Goal: Transaction & Acquisition: Download file/media

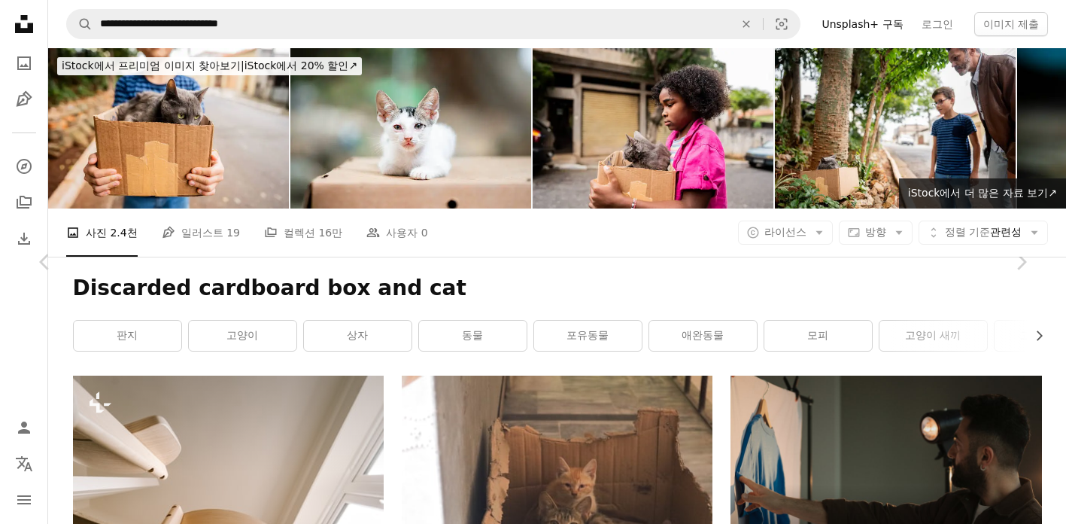
scroll to position [50784, 0]
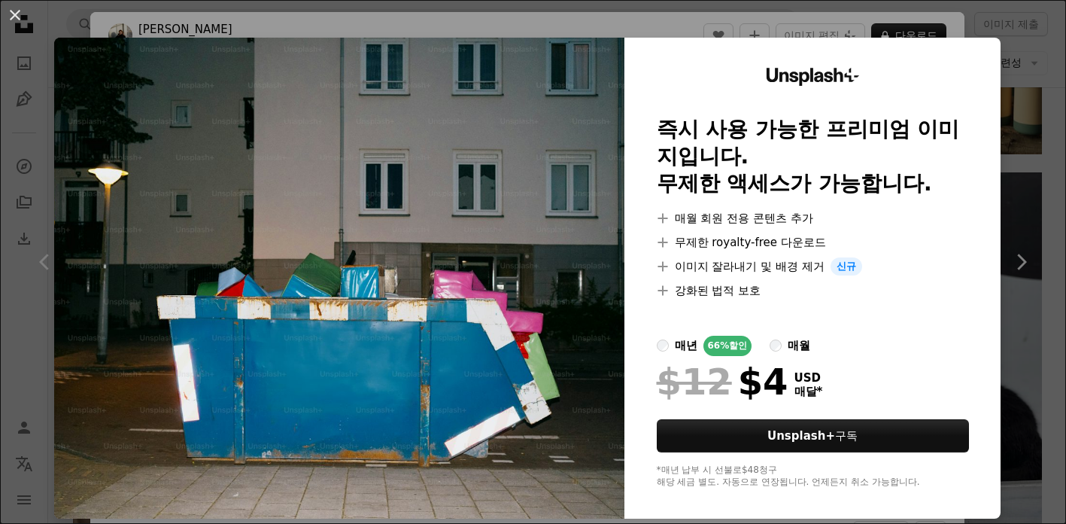
click at [1046, 51] on div "An X shape Unsplash+ 즉시 사용 가능한 프리미엄 이미지입니다. 무제한 액세스가 가능합니다. A plus sign 매월 회원 전…" at bounding box center [533, 262] width 1066 height 524
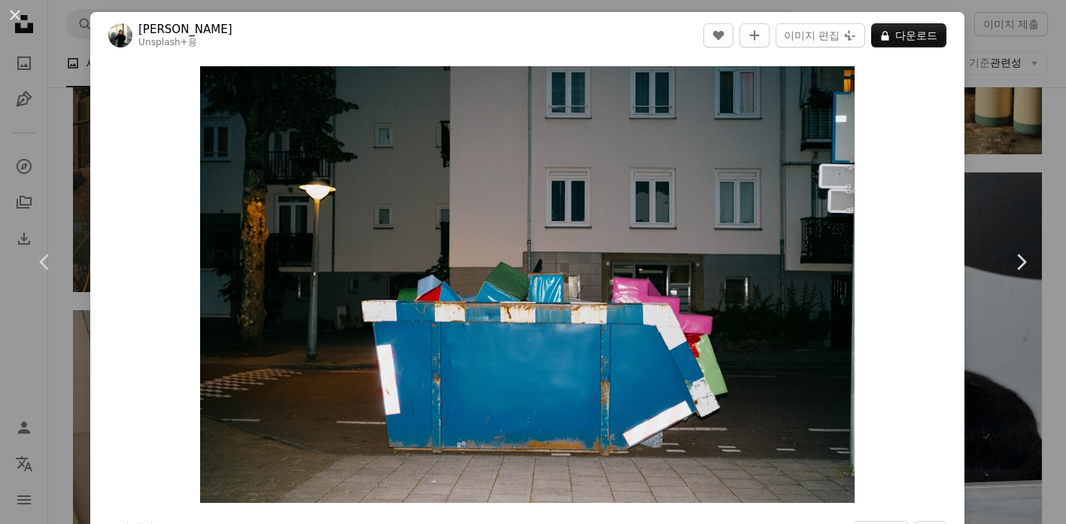
click at [1014, 125] on div "An X shape Chevron left Chevron right [PERSON_NAME] Unsplash+ 용 A heart A plus …" at bounding box center [533, 262] width 1066 height 524
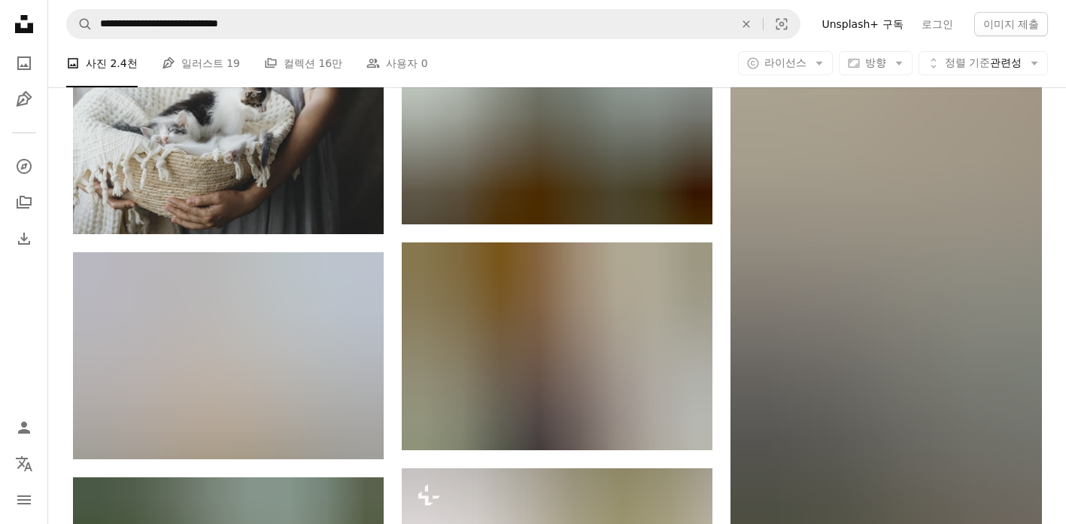
scroll to position [80026, 0]
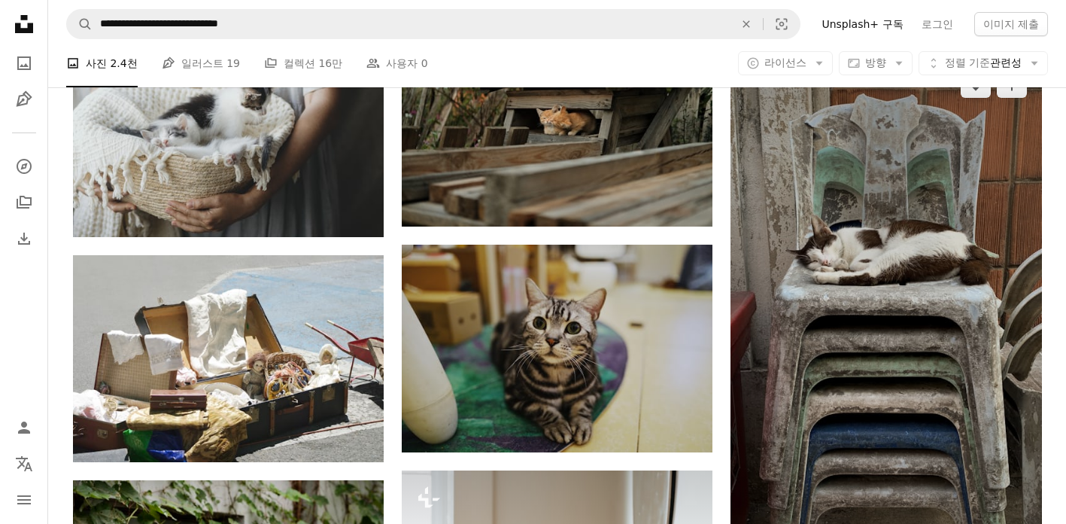
click at [934, 270] on img at bounding box center [886, 335] width 311 height 553
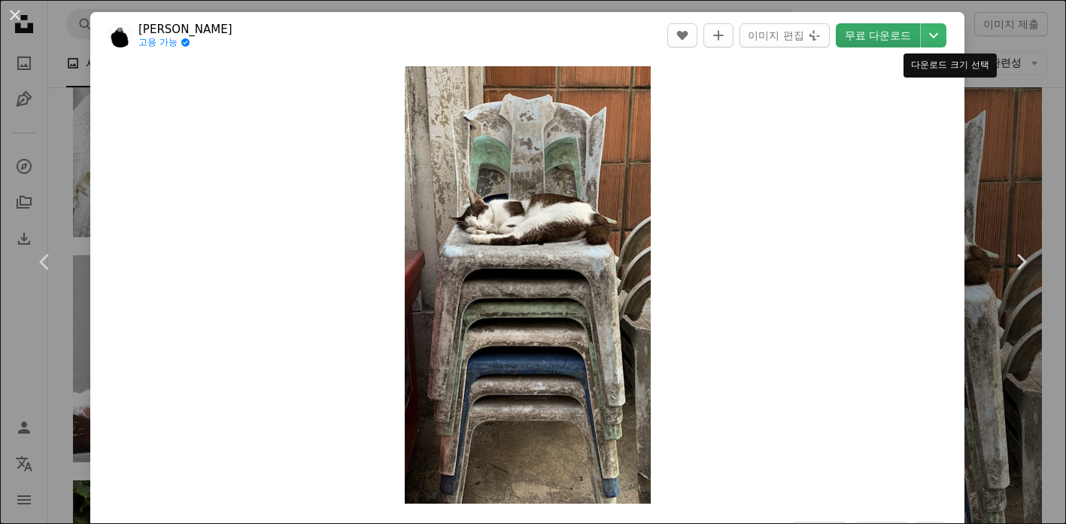
click at [917, 37] on link "무료 다운로드" at bounding box center [878, 35] width 84 height 24
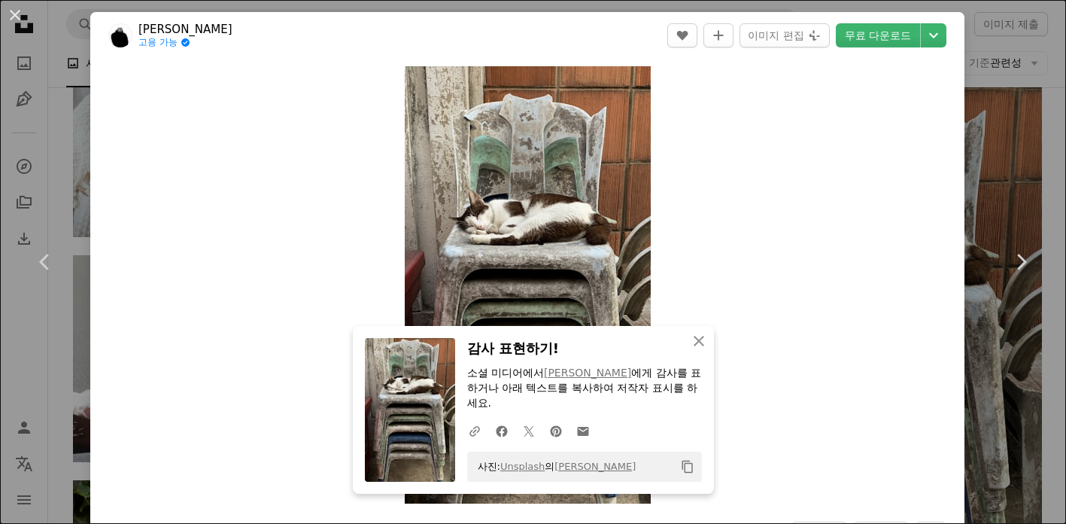
click at [1005, 87] on div "An X shape Chevron left Chevron right An X shape 닫기 감사 표현하기! 소셜 미디어에서 [PERSON_N…" at bounding box center [533, 262] width 1066 height 524
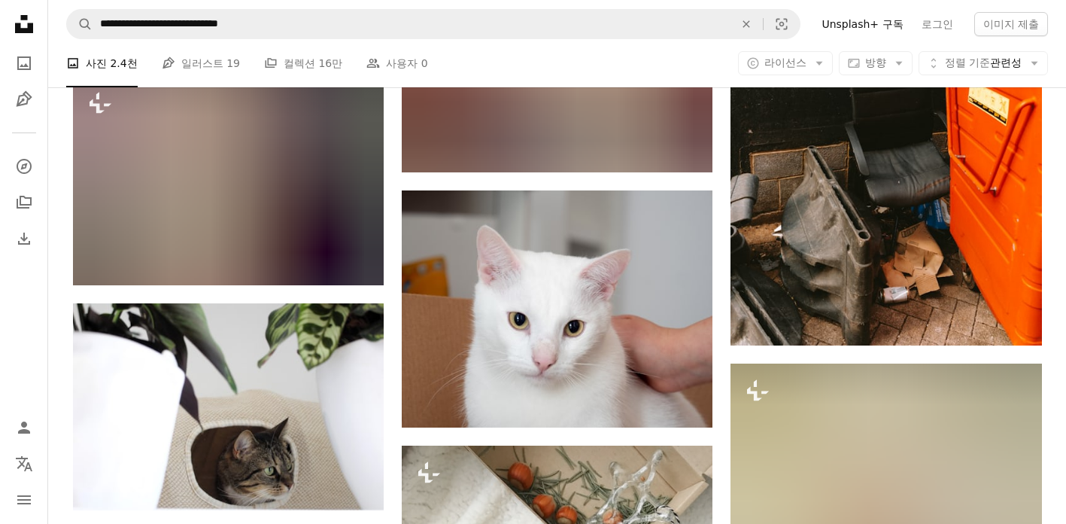
scroll to position [94400, 0]
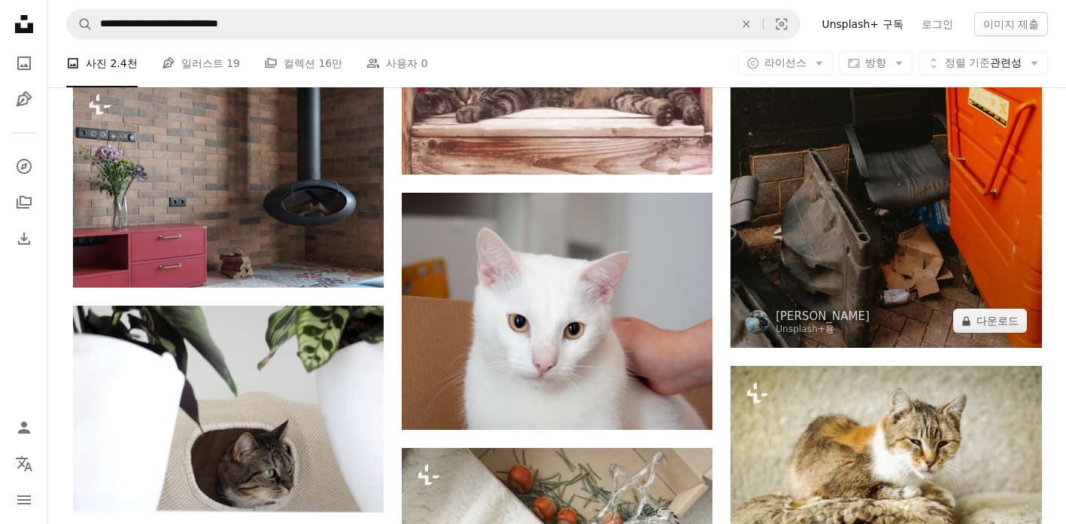
click at [993, 259] on img at bounding box center [886, 114] width 311 height 467
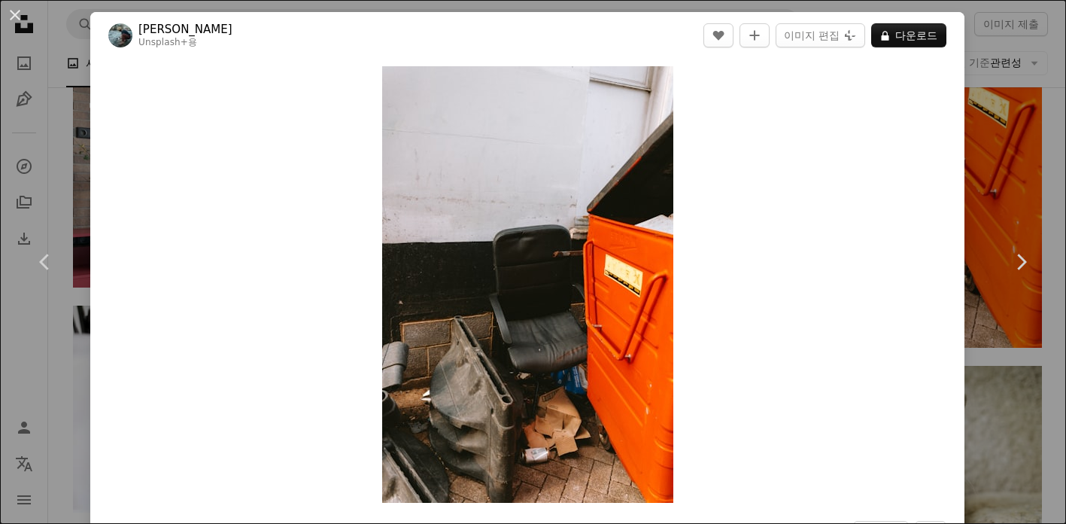
click at [1017, 78] on div "An X shape Chevron left Chevron right [PERSON_NAME] Unsplash+ 용 A heart A plus …" at bounding box center [533, 262] width 1066 height 524
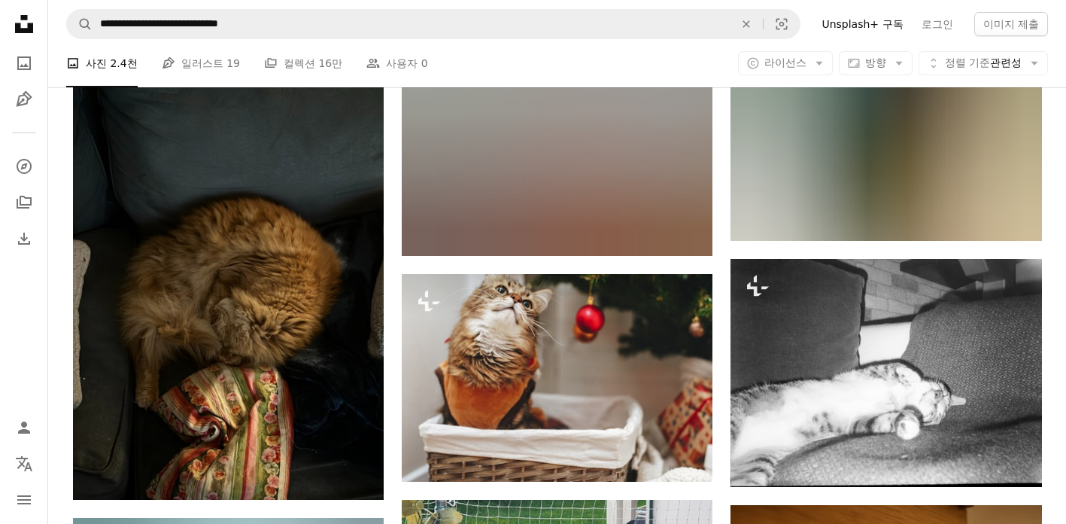
scroll to position [112015, 0]
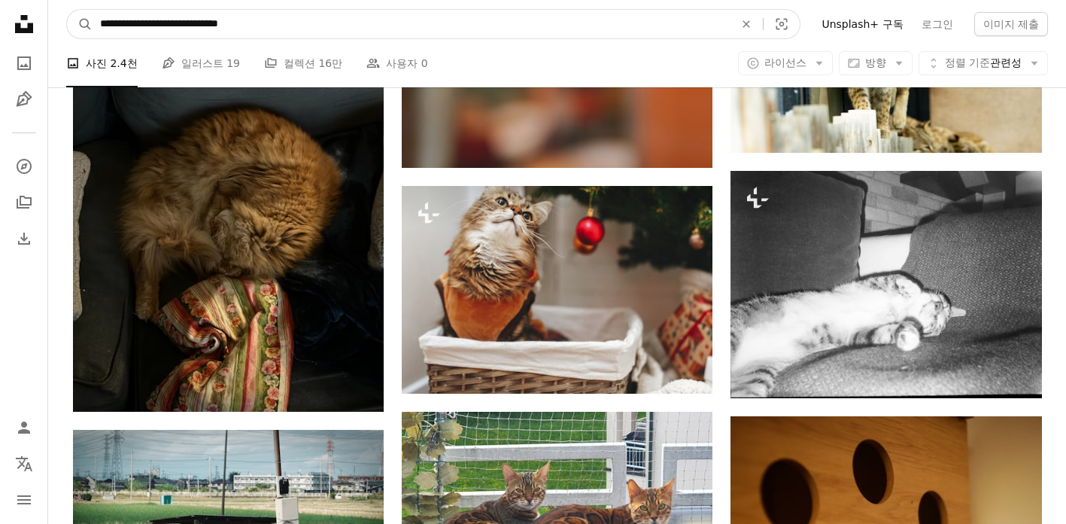
drag, startPoint x: 241, startPoint y: 25, endPoint x: 50, endPoint y: 27, distance: 191.2
click at [50, 27] on nav "**********" at bounding box center [557, 24] width 1018 height 48
type input "**********"
click button "A magnifying glass" at bounding box center [80, 24] width 26 height 29
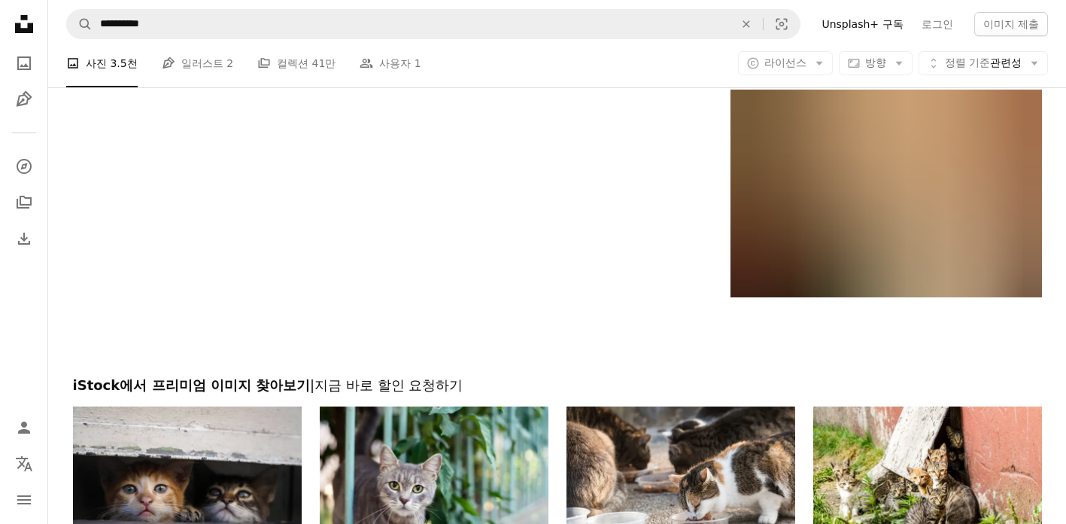
scroll to position [2873, 0]
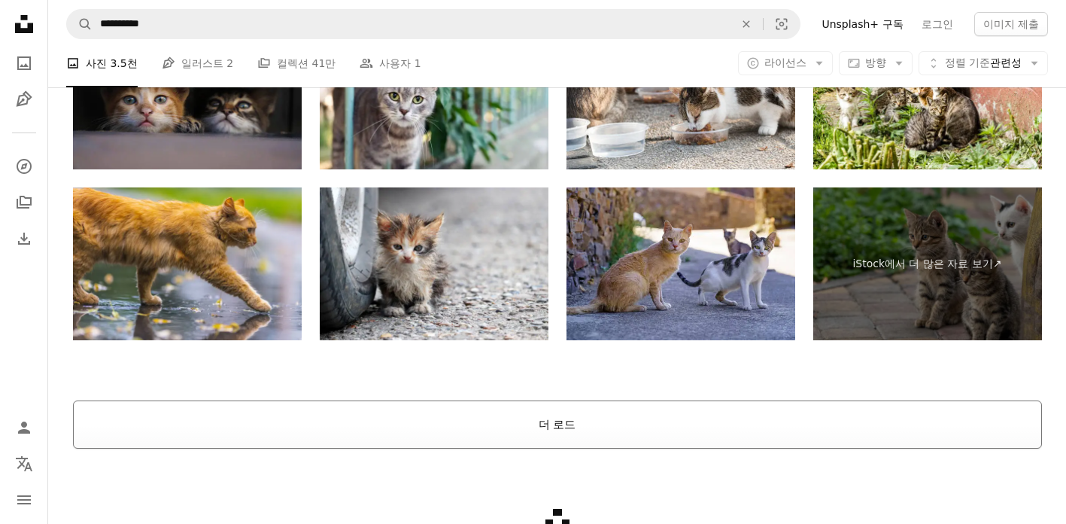
click at [591, 421] on button "더 로드" at bounding box center [557, 424] width 969 height 48
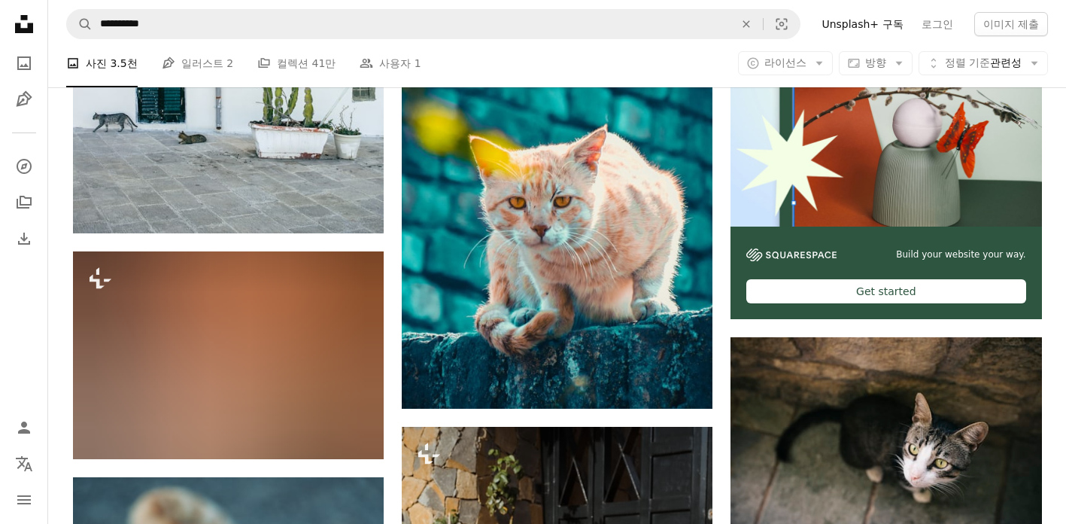
scroll to position [7937, 0]
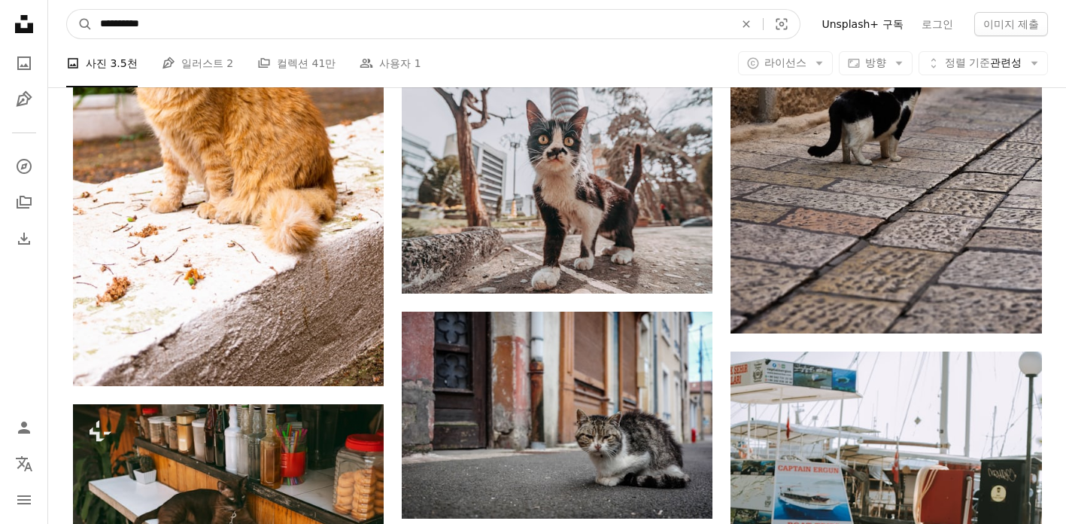
click at [258, 29] on input "**********" at bounding box center [411, 24] width 637 height 29
type input "**********"
click button "A magnifying glass" at bounding box center [80, 24] width 26 height 29
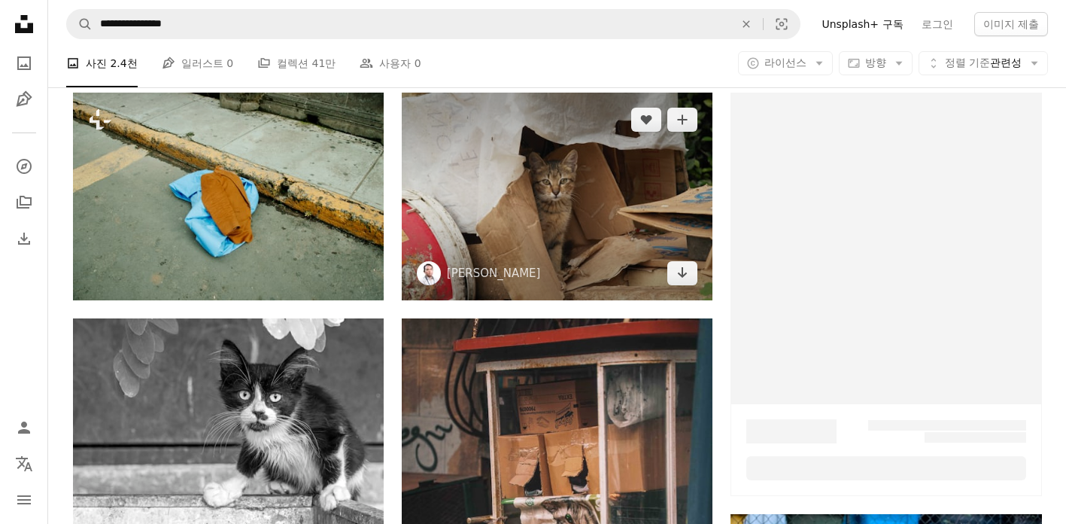
scroll to position [278, 0]
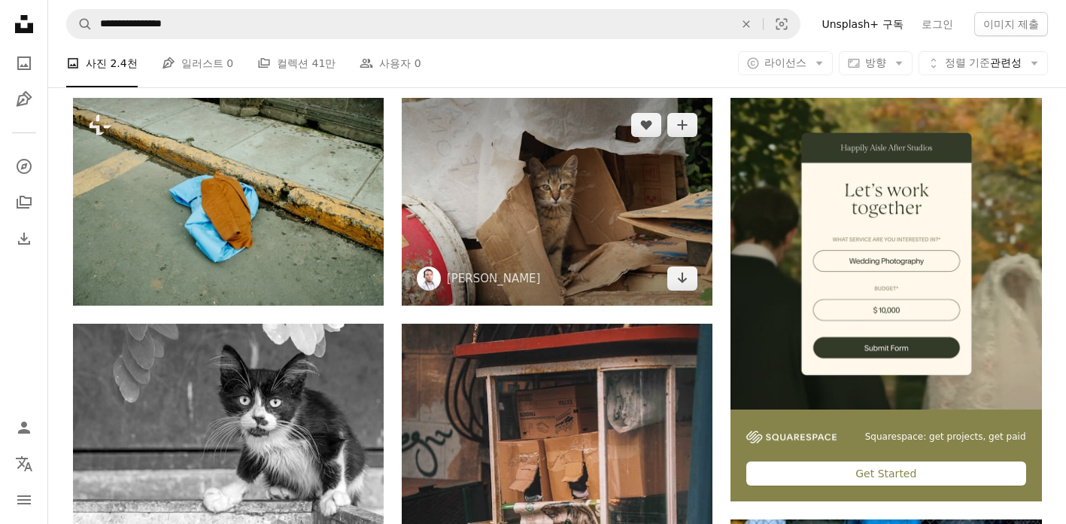
click at [649, 212] on img at bounding box center [557, 201] width 311 height 207
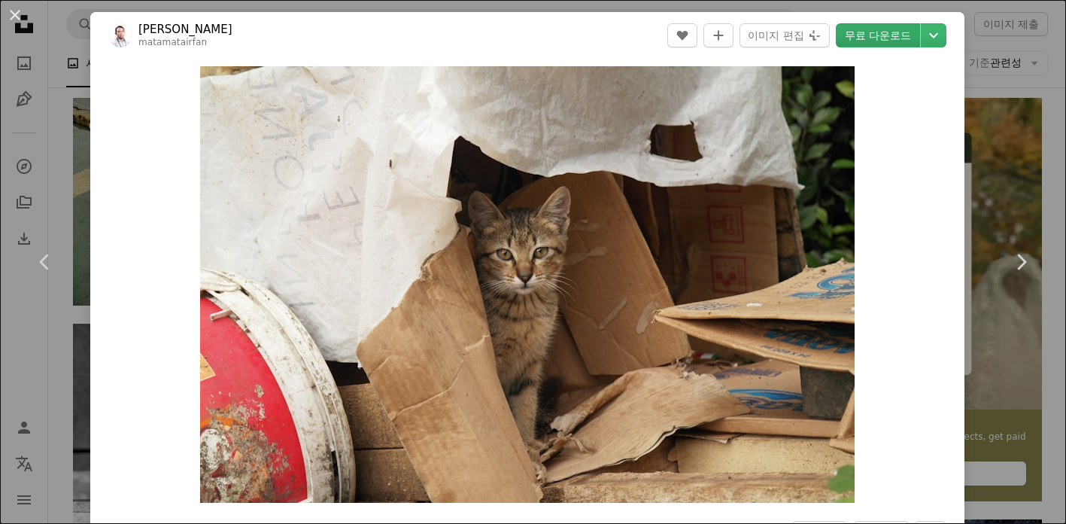
click at [915, 39] on link "무료 다운로드" at bounding box center [878, 35] width 84 height 24
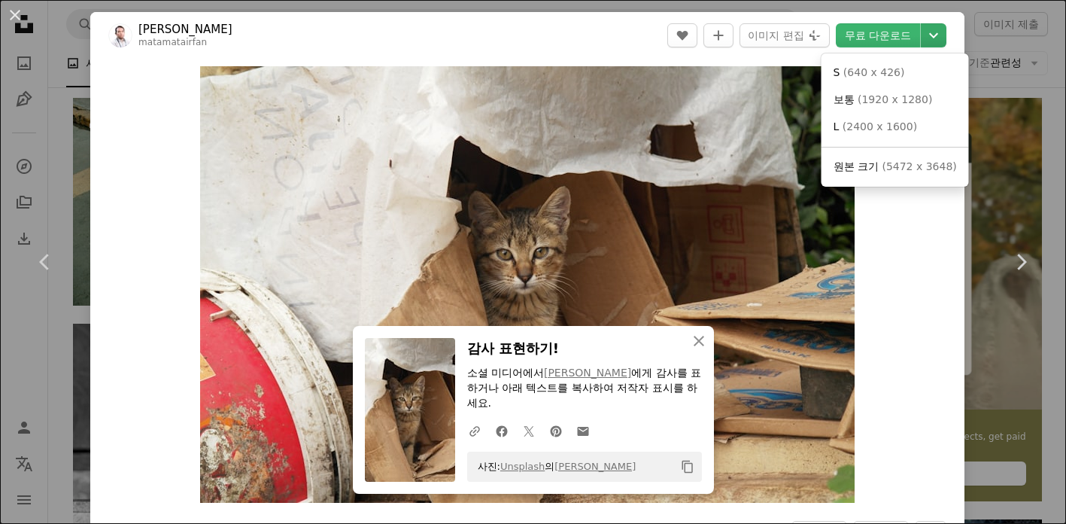
click at [938, 34] on icon "다운로드 크기 선택" at bounding box center [933, 35] width 9 height 5
click at [1048, 38] on dialog "An X shape Chevron left Chevron right An X shape 닫기 감사 표현하기! 소셜 미디어에서 [PERSON_N…" at bounding box center [533, 262] width 1066 height 524
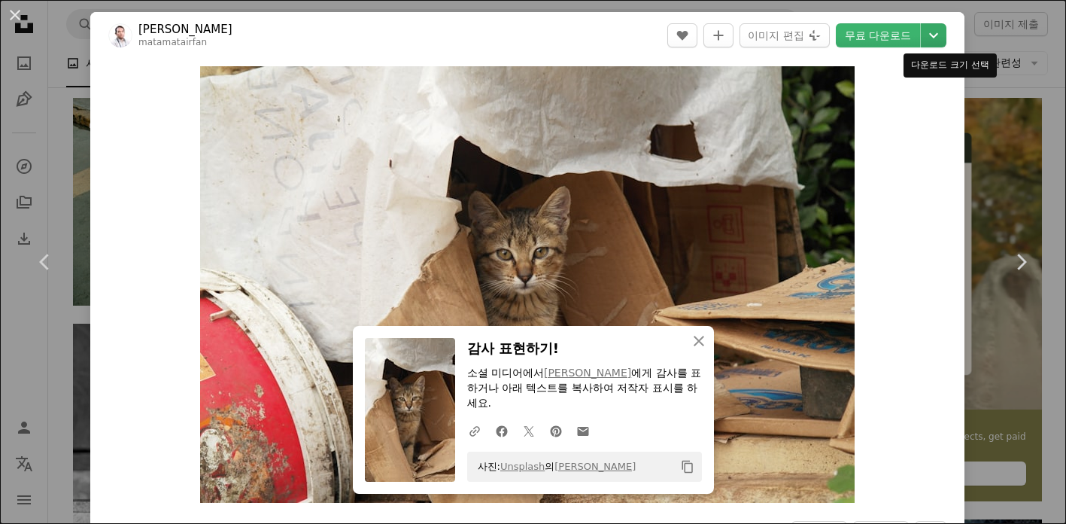
click at [940, 36] on icon "Chevron down" at bounding box center [934, 35] width 24 height 18
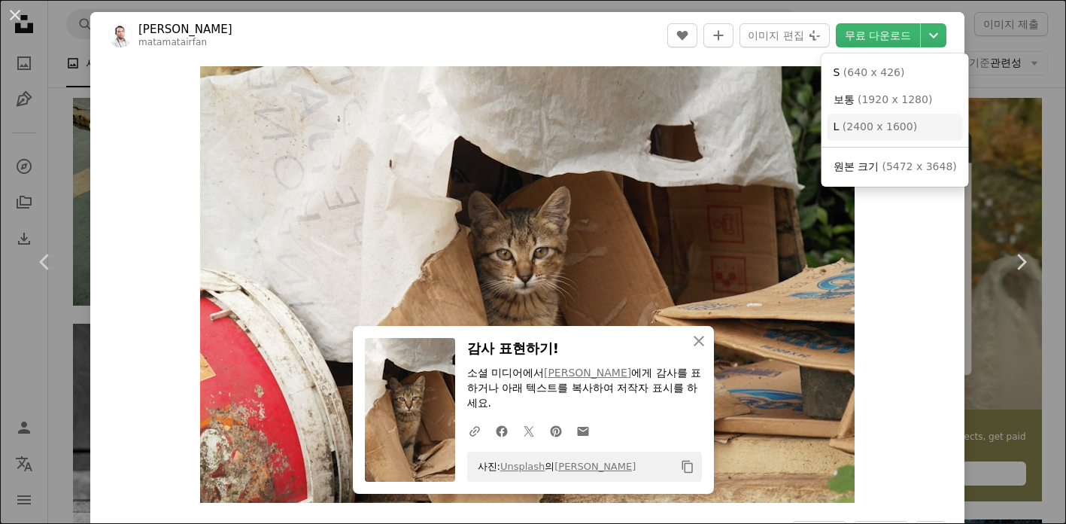
click at [916, 126] on link "L ( 2400 x 1600 )" at bounding box center [895, 127] width 135 height 27
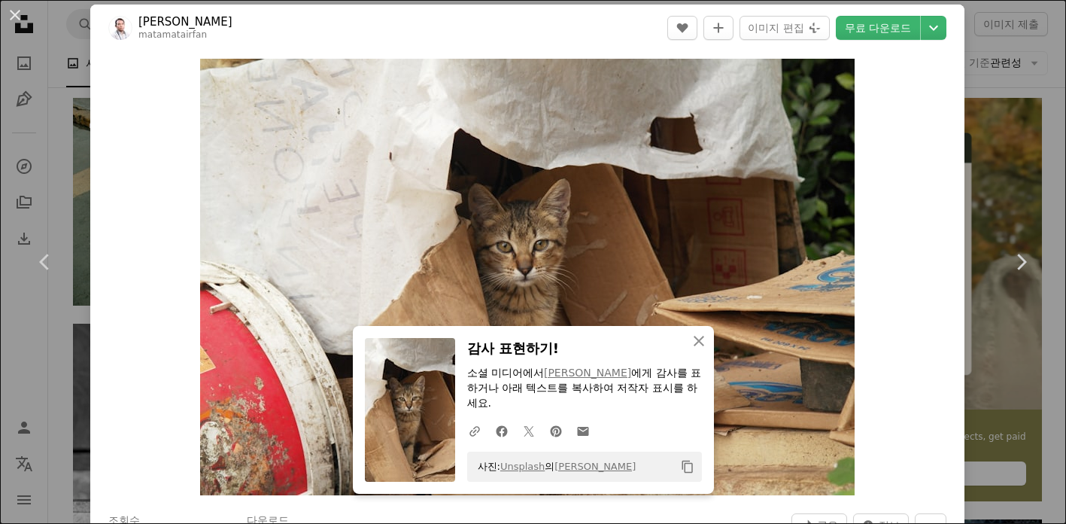
scroll to position [8, 0]
click at [1036, 53] on div "An X shape Chevron left Chevron right An X shape 닫기 감사 표현하기! 소셜 미디어에서 [PERSON_N…" at bounding box center [533, 262] width 1066 height 524
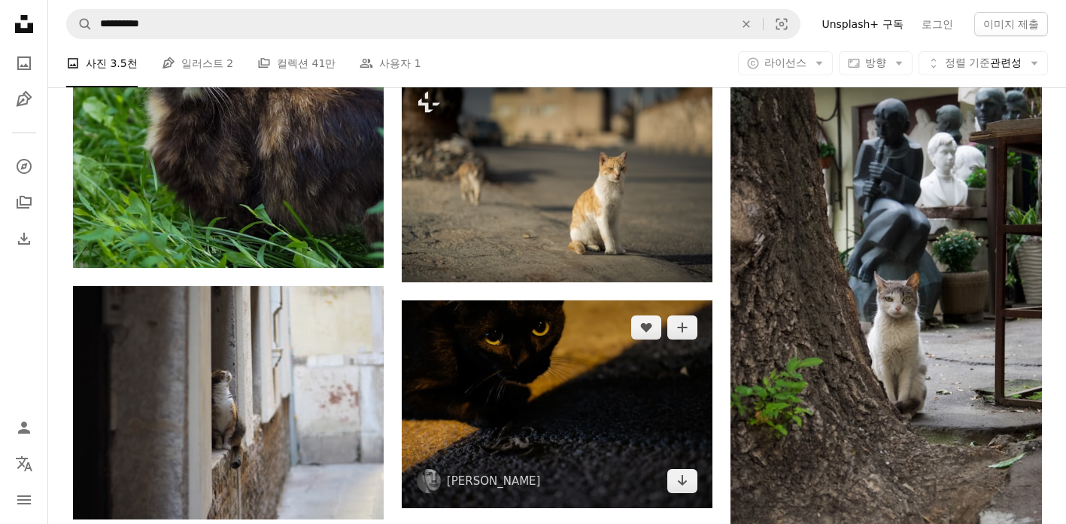
scroll to position [9372, 0]
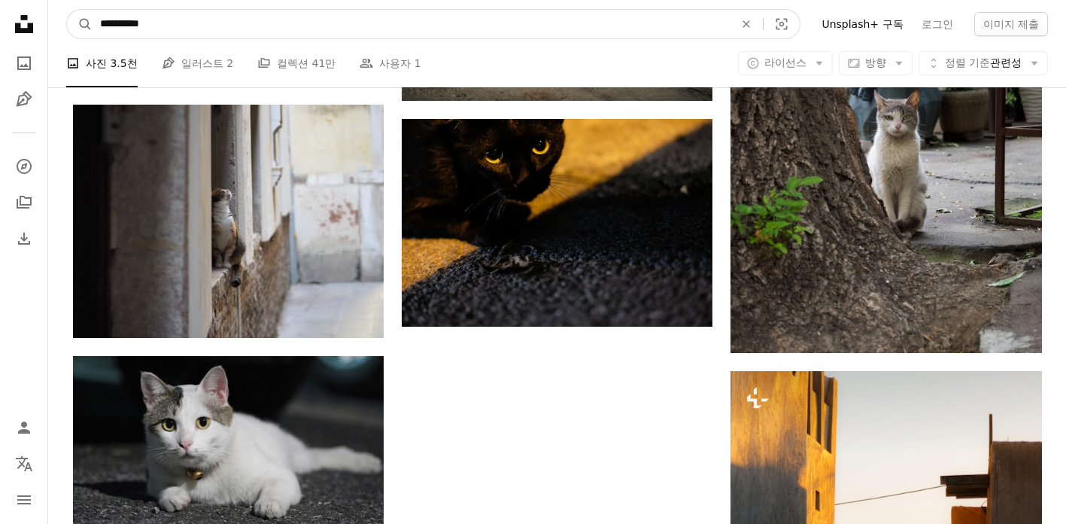
click at [419, 21] on input "**********" at bounding box center [411, 24] width 637 height 29
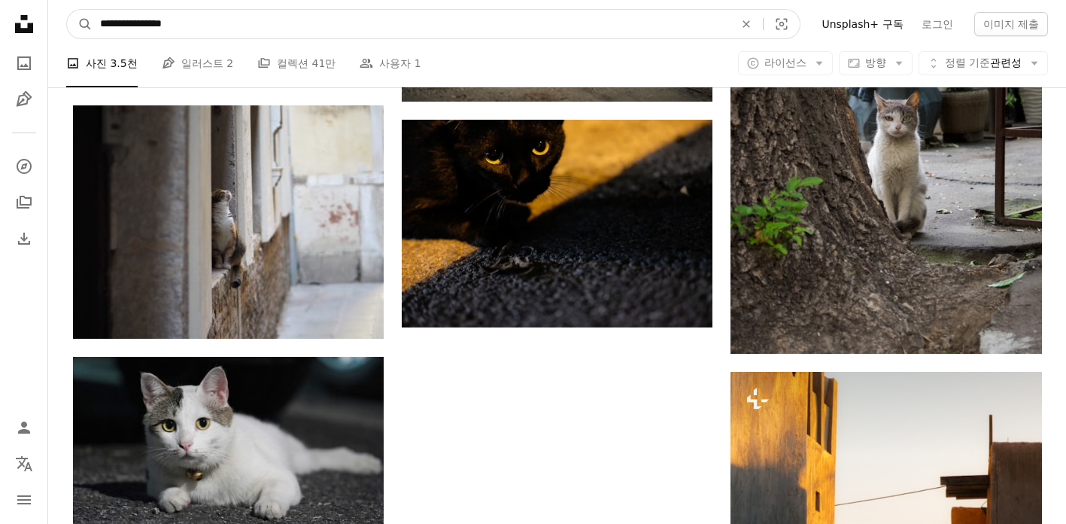
type input "**********"
click at [67, 10] on button "A magnifying glass" at bounding box center [80, 24] width 26 height 29
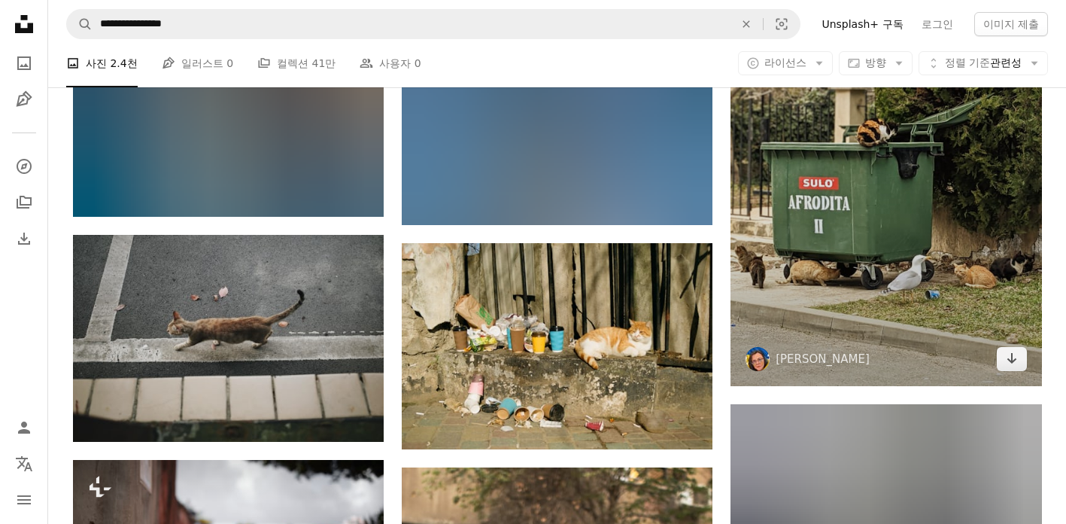
scroll to position [1312, 0]
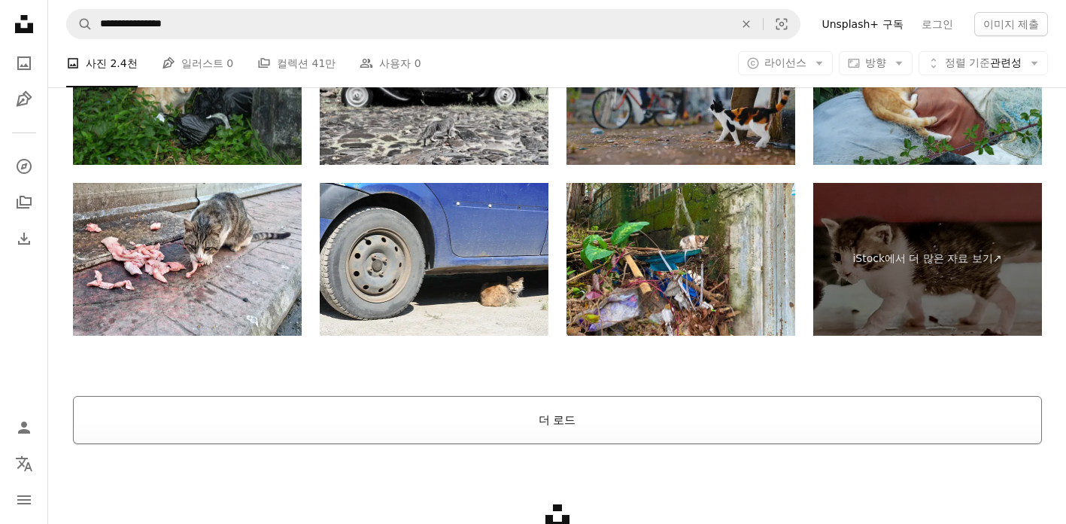
click at [846, 419] on button "더 로드" at bounding box center [557, 420] width 969 height 48
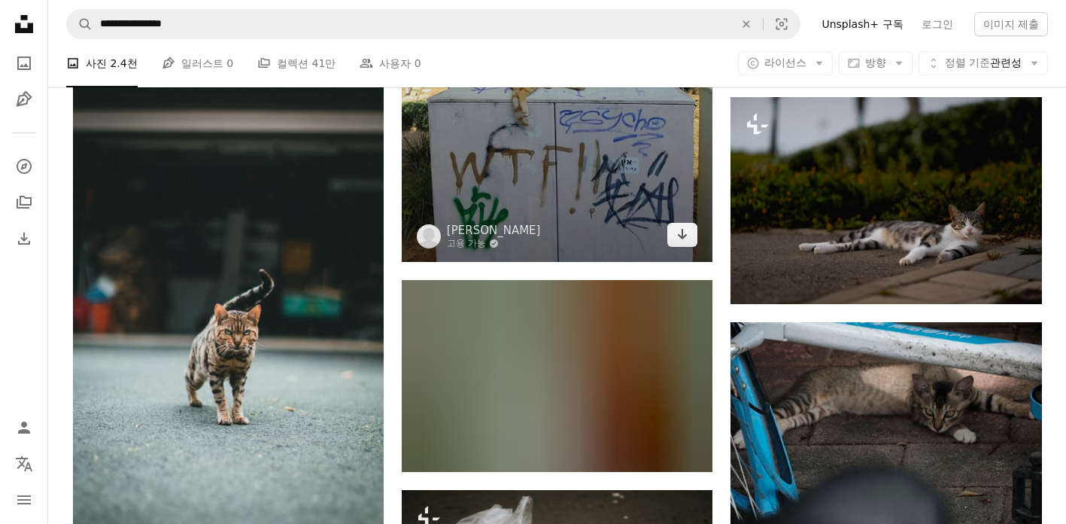
scroll to position [8752, 0]
